Goal: Task Accomplishment & Management: Complete application form

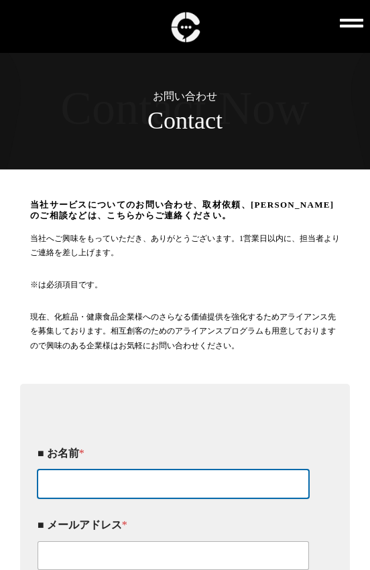
type input "[PERSON_NAME]"
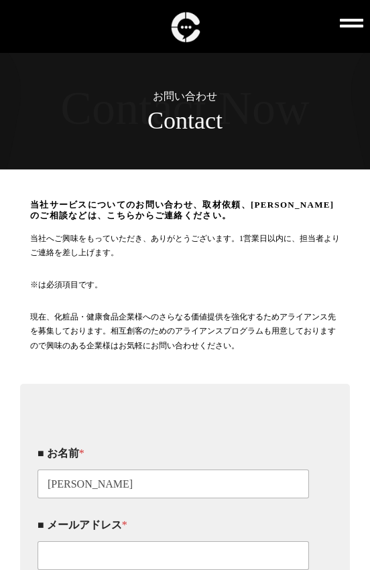
type input "08043892896"
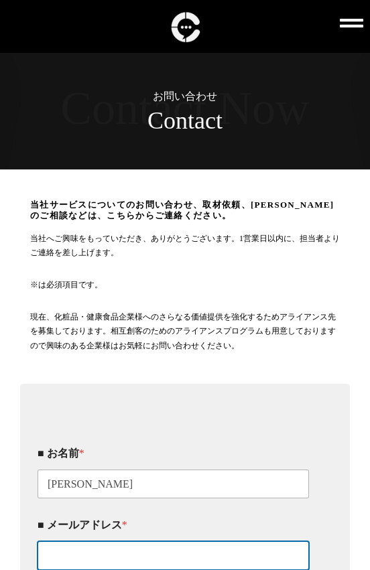
type input "[EMAIL_ADDRESS][DOMAIN_NAME]"
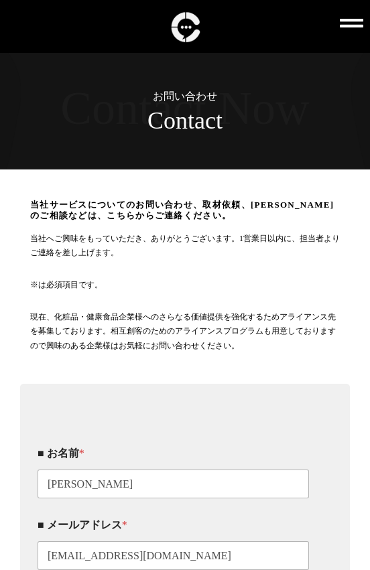
type textarea "loremi！ dolorsitametconsecteturadi。 elit、 seddoeiusmod・TEMporincididuntu。 「labo…"
type input "_"
click input "同意する" at bounding box center [0, 0] width 0 height 0
click input "当社サービス・コンサルに関するお問い合わせ" at bounding box center [0, 0] width 0 height 0
checkbox input "true"
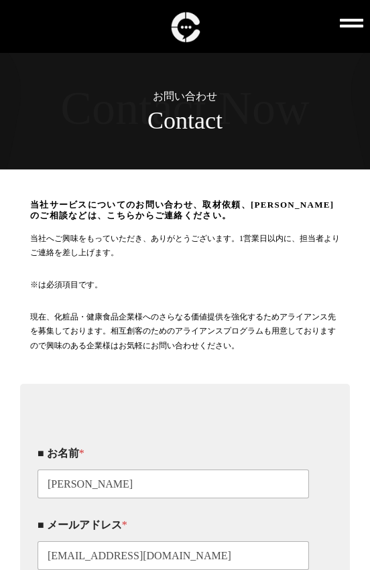
click input "アライアンスのお問い合わせ" at bounding box center [0, 0] width 0 height 0
checkbox input "true"
click input "取材依頼のお問い合わせ" at bounding box center [0, 0] width 0 height 0
checkbox input "true"
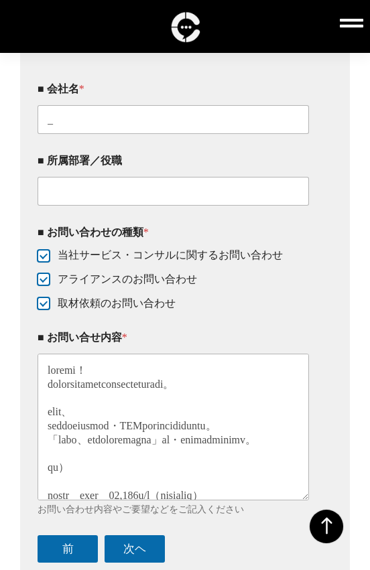
scroll to position [370, 0]
